Goal: Task Accomplishment & Management: Use online tool/utility

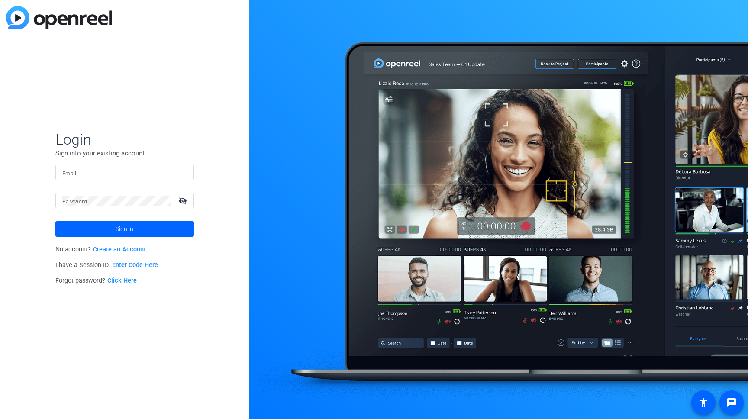
click at [115, 167] on div at bounding box center [124, 172] width 125 height 15
click at [115, 170] on input "Email" at bounding box center [124, 173] width 125 height 10
click at [125, 172] on input "Email" at bounding box center [124, 173] width 125 height 10
type input "ben.donnelly@raymondjames.com"
click at [55, 221] on button "Sign in" at bounding box center [124, 229] width 139 height 16
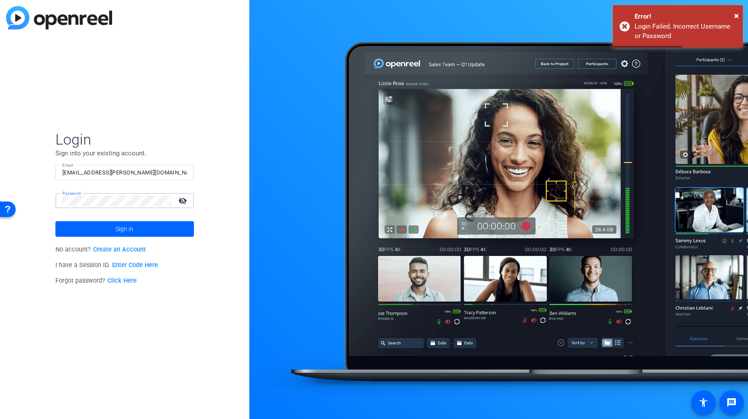
click at [55, 221] on button "Sign in" at bounding box center [124, 229] width 139 height 16
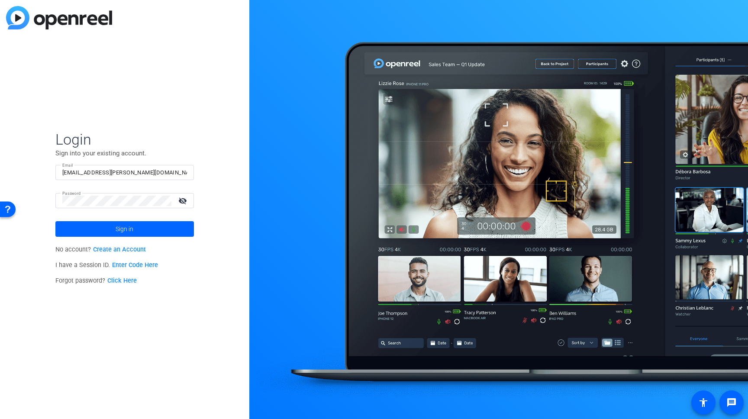
click at [181, 200] on mat-icon "visibility_off" at bounding box center [183, 200] width 21 height 13
click at [55, 221] on button "Sign in" at bounding box center [124, 229] width 139 height 16
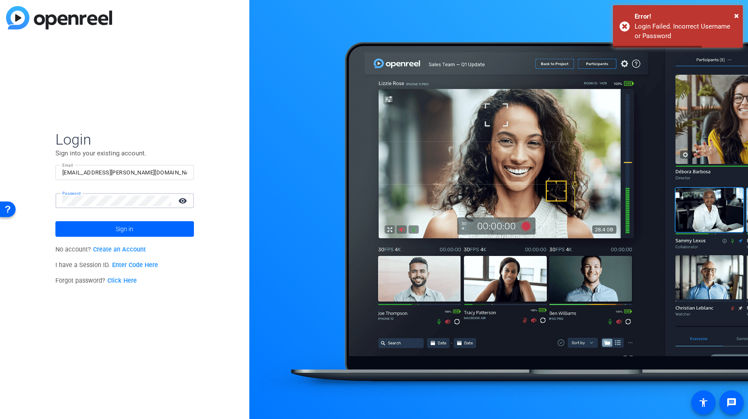
click at [55, 221] on button "Sign in" at bounding box center [124, 229] width 139 height 16
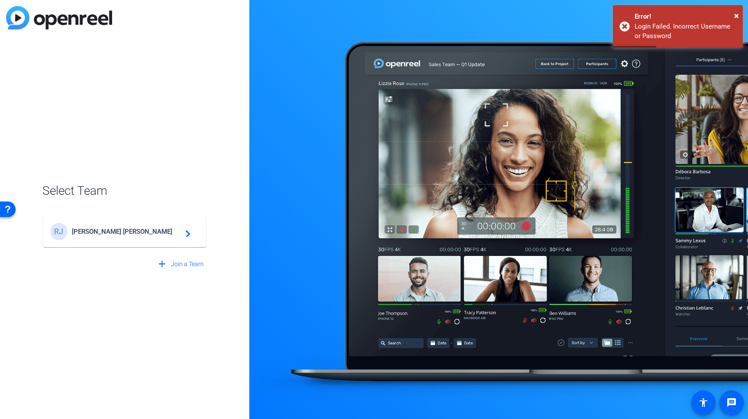
click at [93, 241] on mat-card-content "RJ Raymond James navigate_next" at bounding box center [124, 231] width 163 height 31
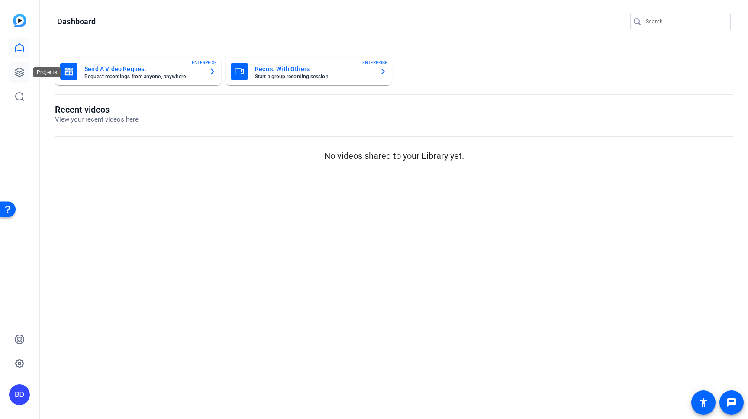
click at [22, 72] on icon at bounding box center [19, 72] width 10 height 10
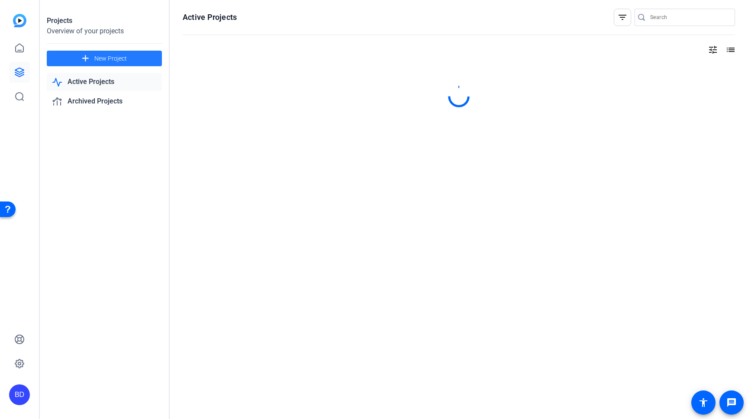
click at [120, 51] on span at bounding box center [104, 58] width 115 height 21
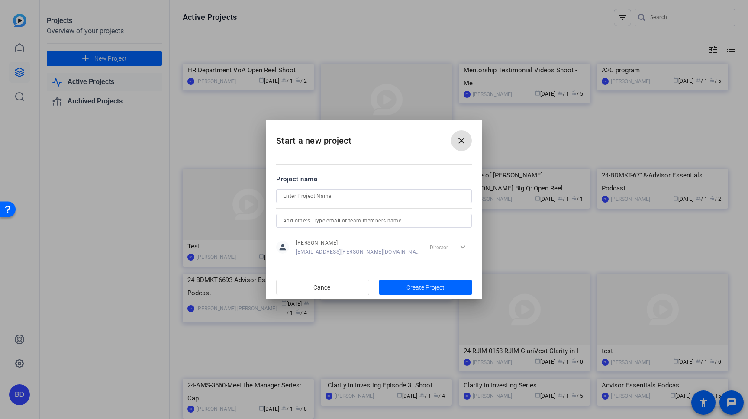
click at [0, 0] on input at bounding box center [0, 0] width 0 height 0
type input "Clarity in investing 827"
click at [418, 286] on span "Create Project" at bounding box center [426, 287] width 38 height 9
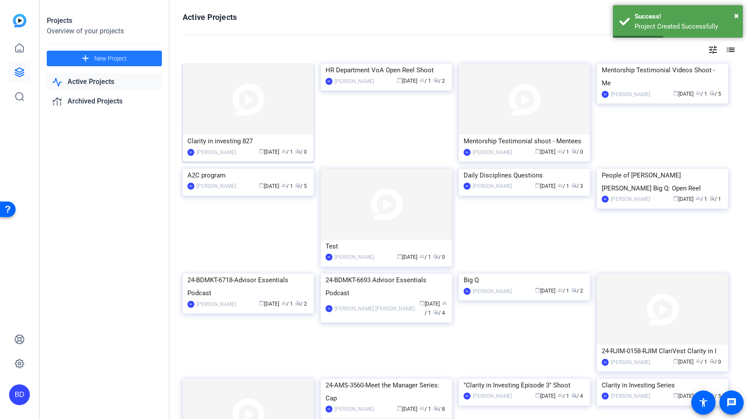
click at [226, 139] on div "Clarity in investing 827" at bounding box center [249, 141] width 122 height 13
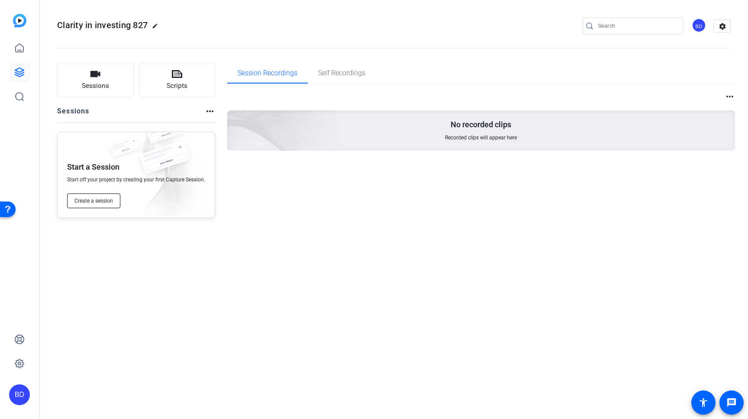
click at [87, 206] on button "Create a session" at bounding box center [93, 201] width 53 height 15
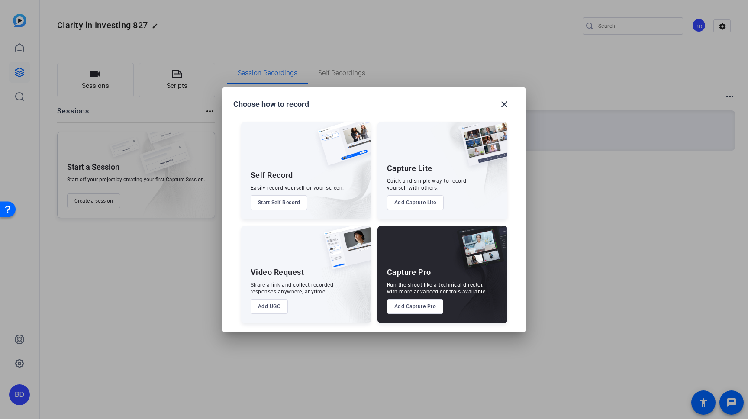
click at [415, 305] on button "Add Capture Pro" at bounding box center [415, 306] width 57 height 15
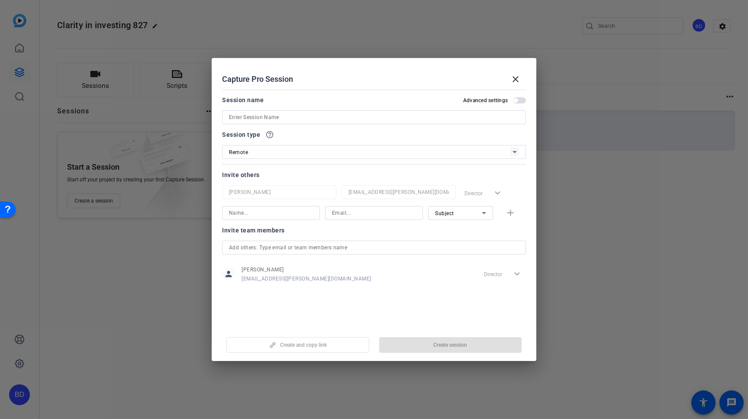
click at [368, 110] on div at bounding box center [374, 117] width 290 height 14
click at [368, 116] on input at bounding box center [374, 117] width 290 height 10
type input "Clarity investing"
click at [450, 343] on span "Create session" at bounding box center [451, 345] width 34 height 7
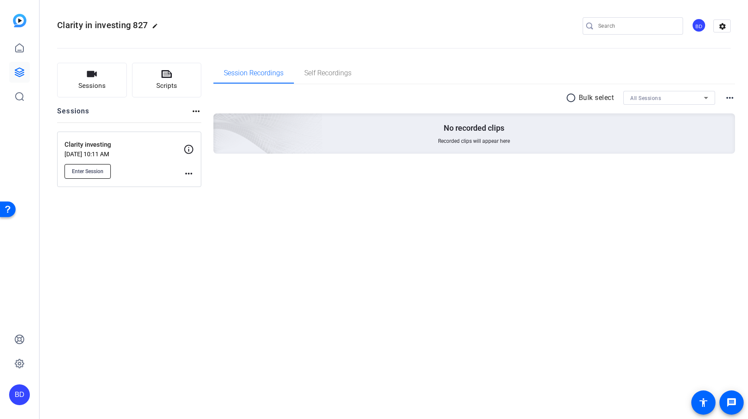
click at [103, 168] on span "Enter Session" at bounding box center [88, 171] width 32 height 7
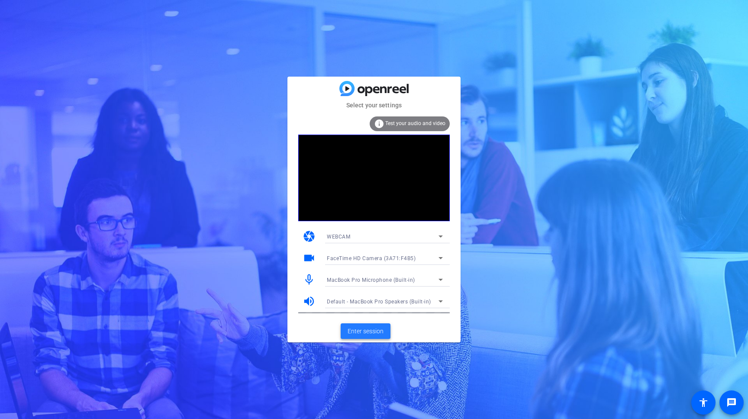
click at [369, 334] on span "Enter session" at bounding box center [366, 331] width 36 height 9
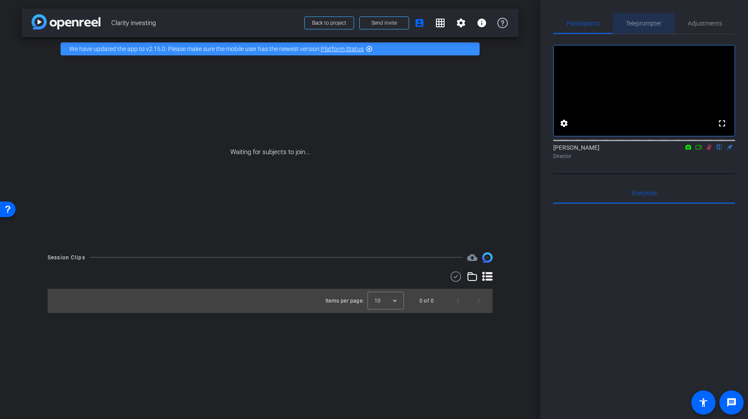
click at [643, 22] on span "Teleprompter" at bounding box center [644, 23] width 36 height 6
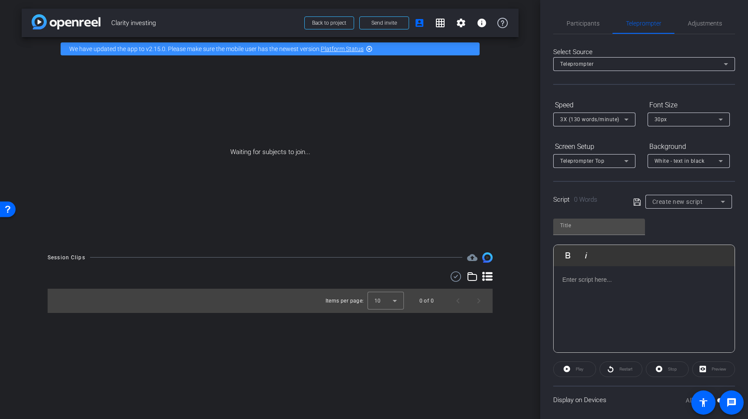
click at [656, 292] on div at bounding box center [644, 309] width 181 height 87
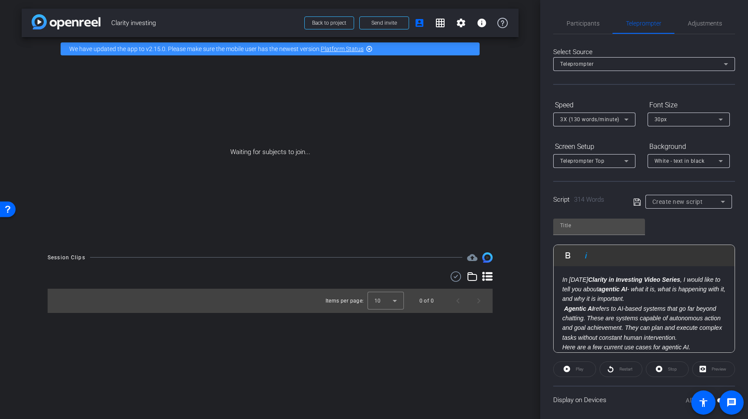
scroll to position [281, 0]
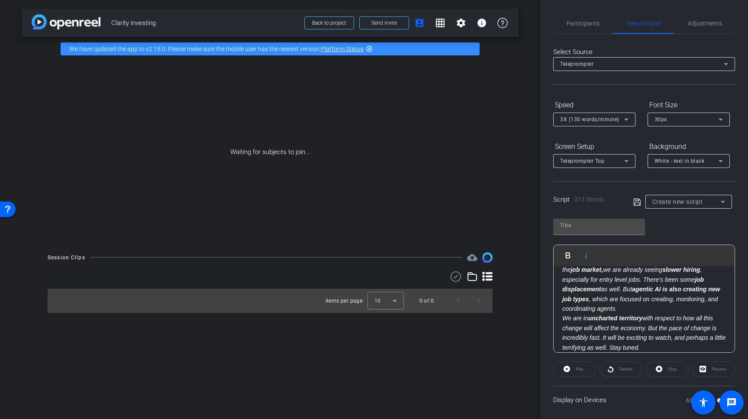
click at [676, 369] on div "Stop" at bounding box center [667, 370] width 43 height 16
click at [639, 205] on icon at bounding box center [637, 201] width 7 height 7
type input "Default title 9703"
